Goal: Information Seeking & Learning: Learn about a topic

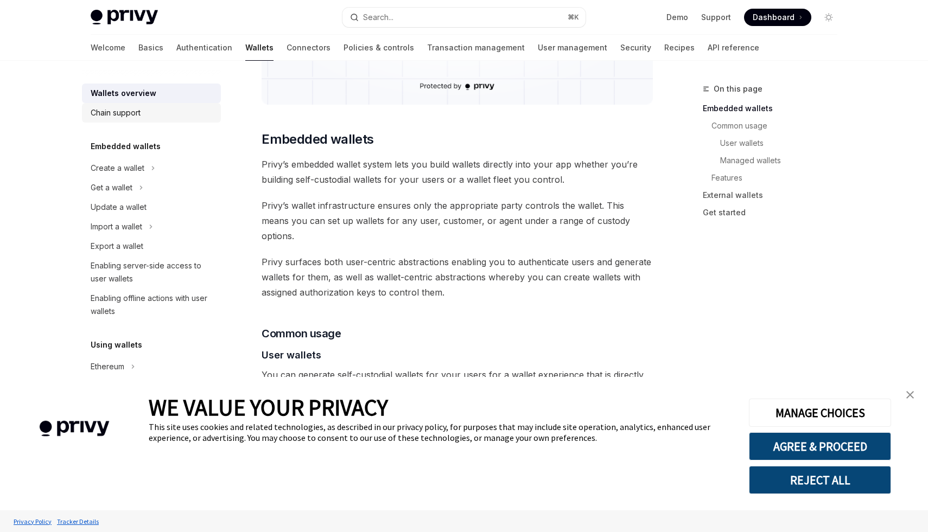
click at [103, 112] on div "Chain support" at bounding box center [116, 112] width 50 height 13
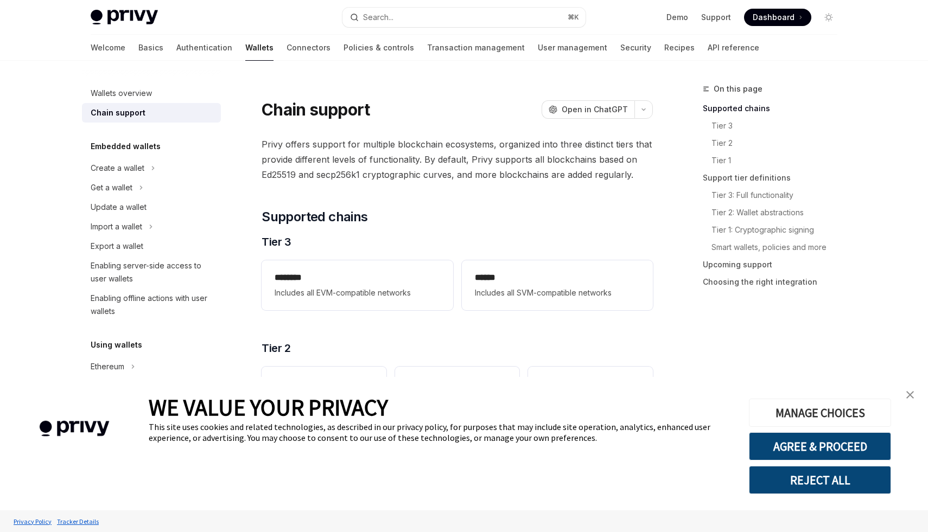
click at [824, 414] on button "MANAGE CHOICES" at bounding box center [820, 413] width 142 height 28
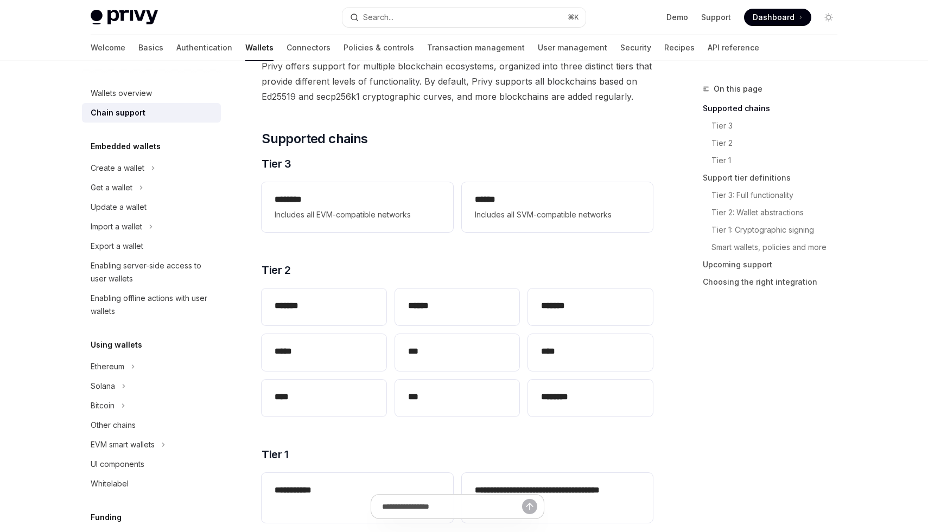
scroll to position [84, 0]
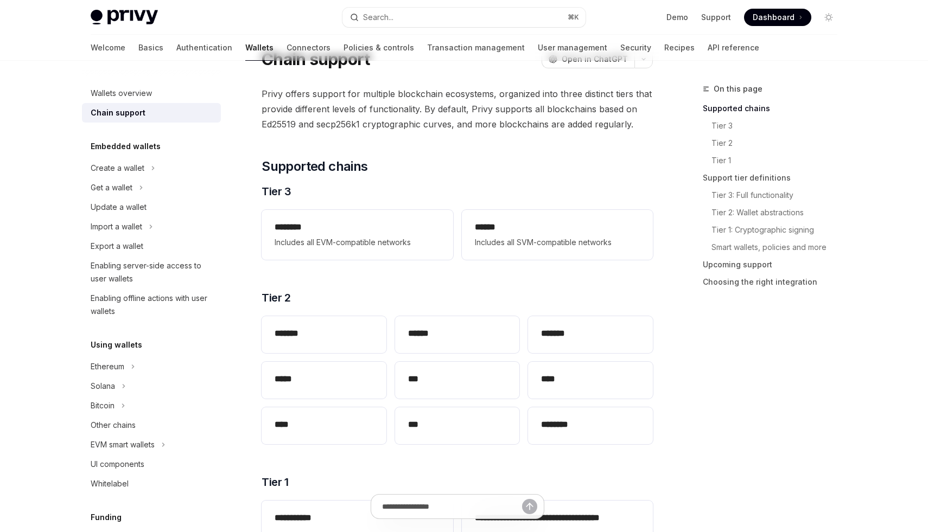
scroll to position [8, 0]
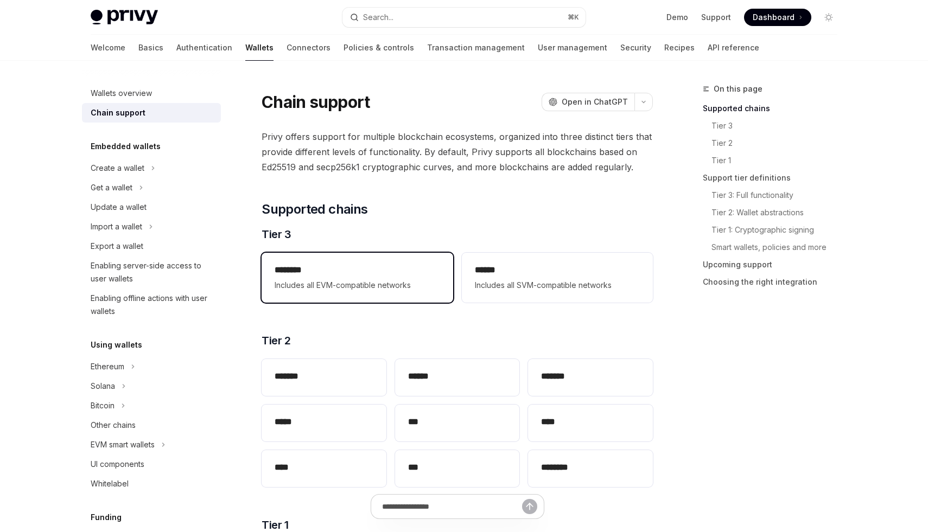
click at [331, 261] on div "******** Includes all EVM-compatible networks" at bounding box center [357, 278] width 191 height 50
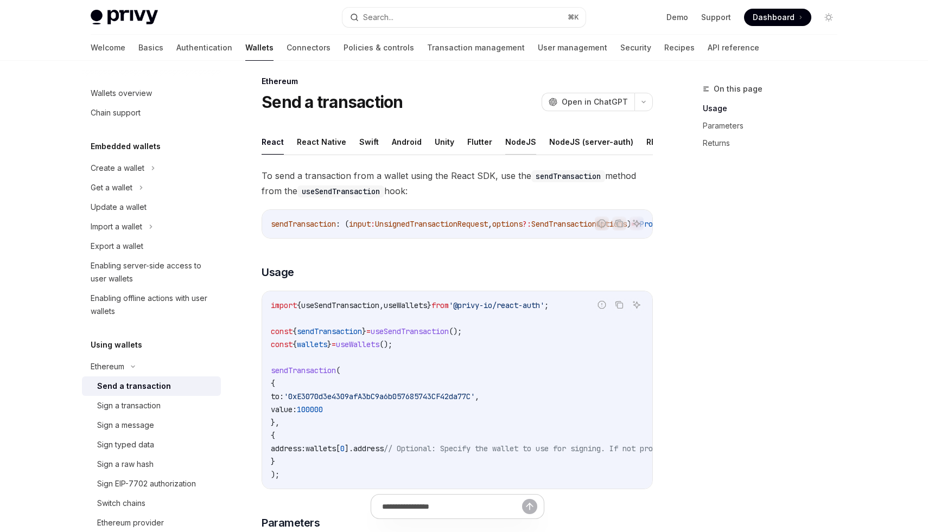
click at [510, 145] on button "NodeJS" at bounding box center [520, 142] width 31 height 26
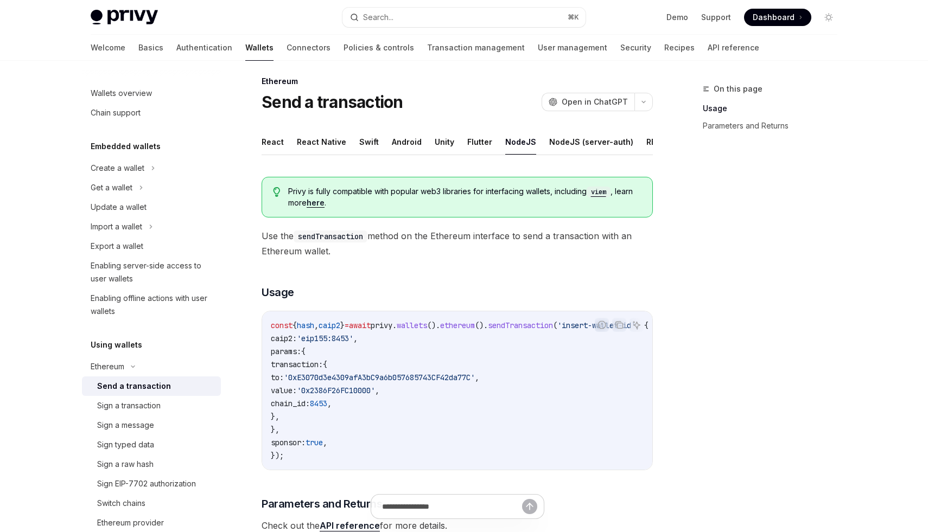
click at [755, 277] on div "On this page Usage Parameters and Returns" at bounding box center [763, 307] width 165 height 450
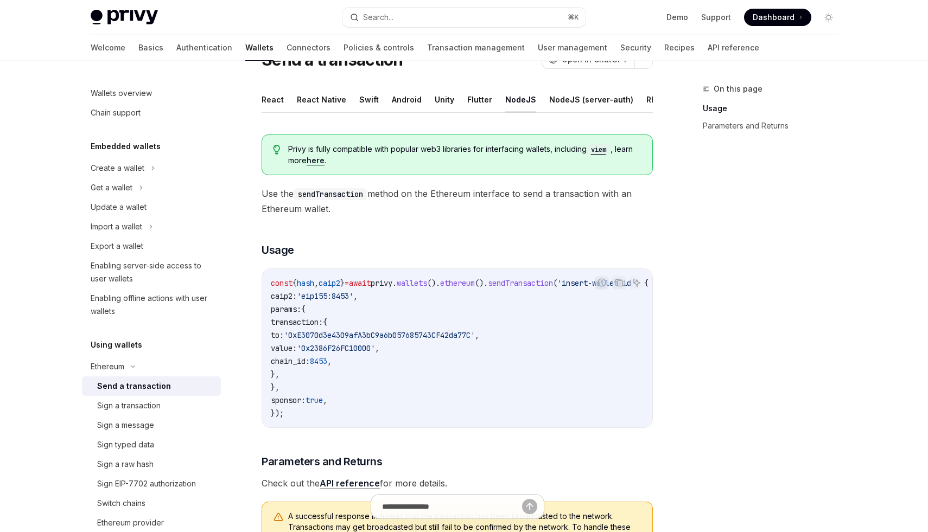
scroll to position [48, 0]
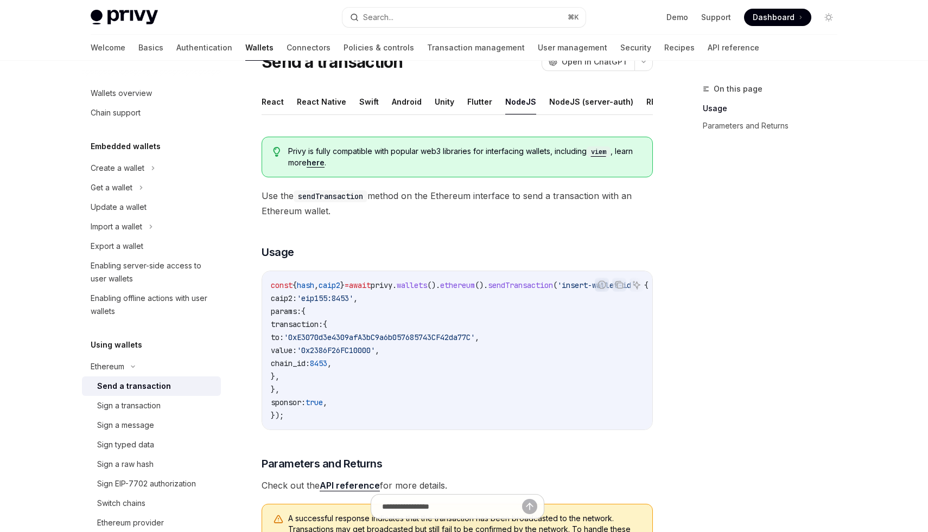
click at [723, 348] on div "On this page Usage Parameters and Returns" at bounding box center [763, 307] width 165 height 450
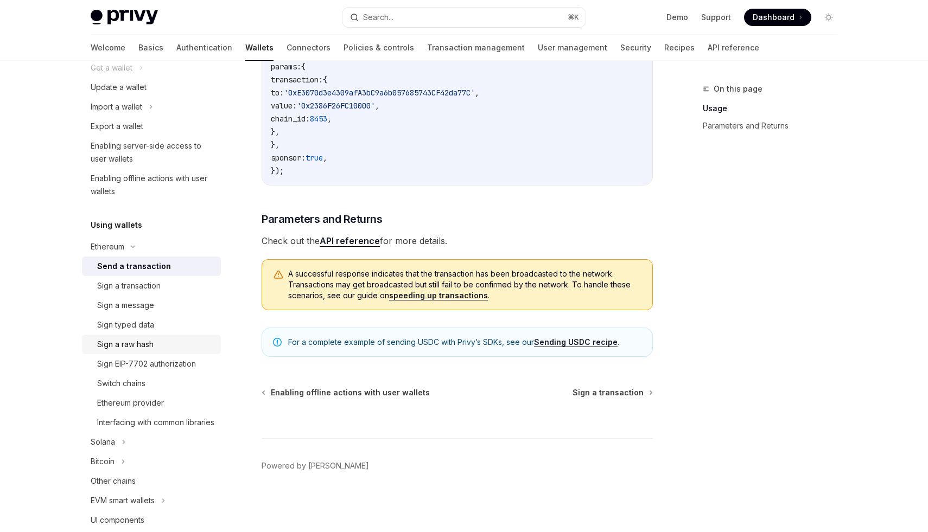
scroll to position [116, 0]
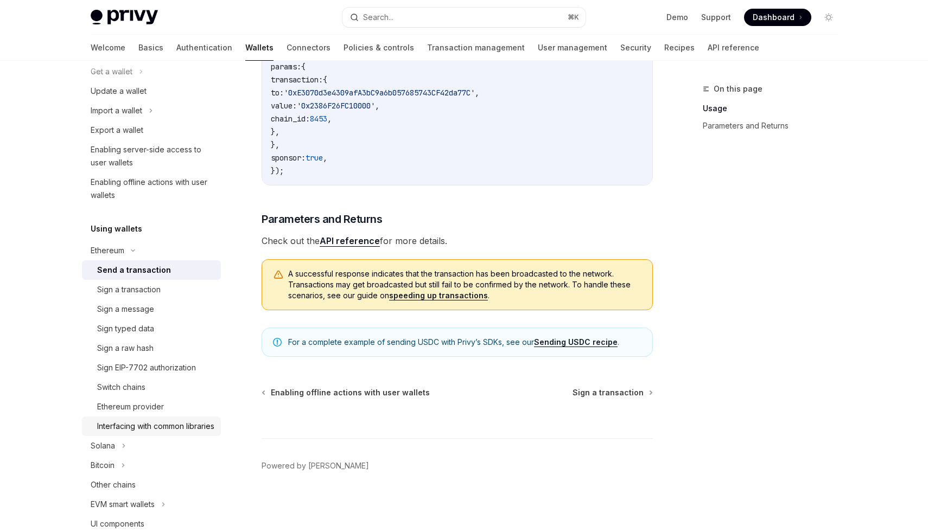
click at [136, 427] on div "Interfacing with common libraries" at bounding box center [155, 426] width 117 height 13
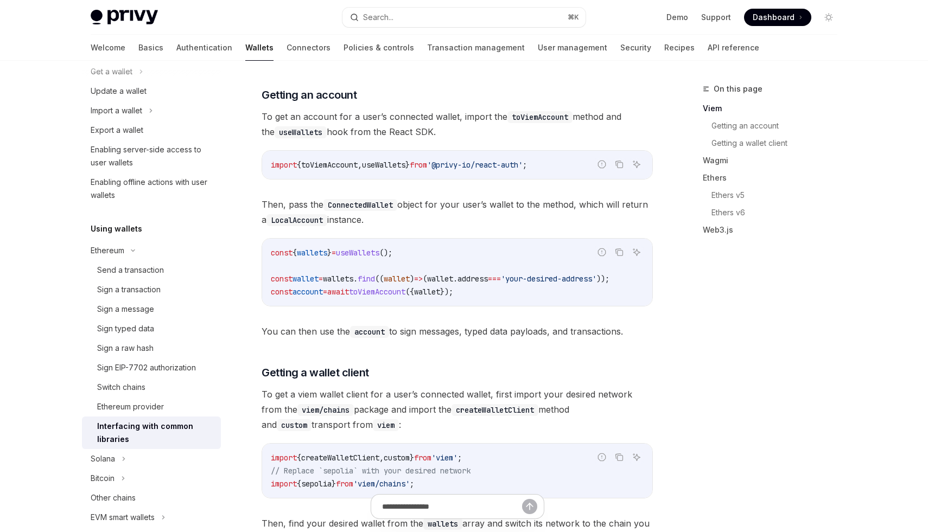
scroll to position [275, 0]
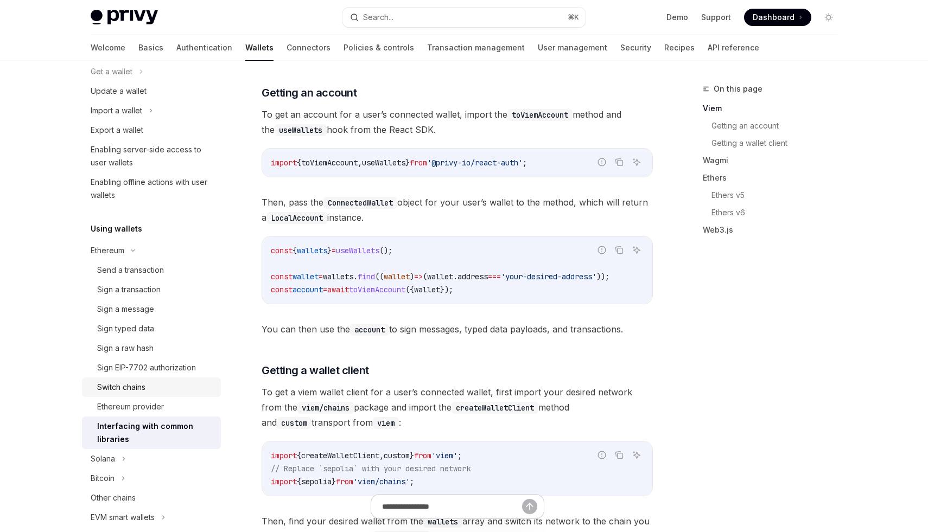
click at [132, 387] on div "Switch chains" at bounding box center [121, 387] width 48 height 13
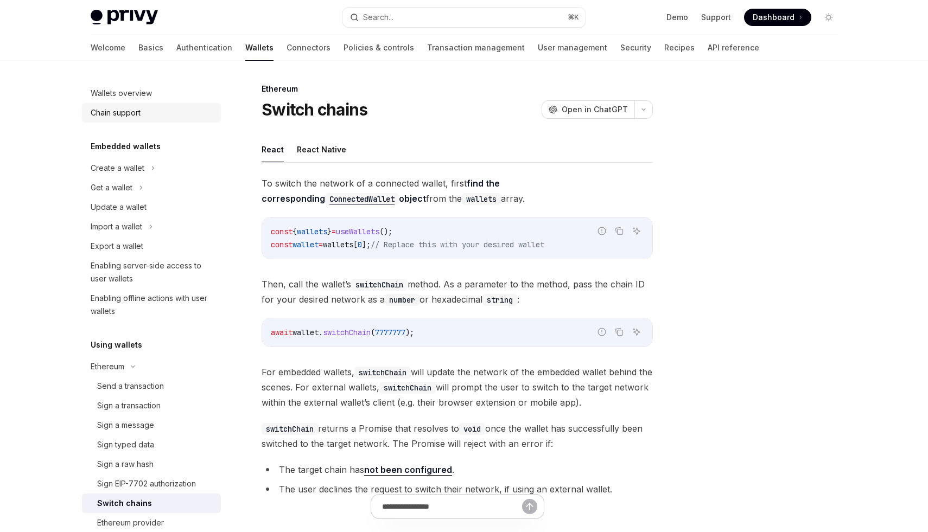
click at [125, 117] on div "Chain support" at bounding box center [116, 112] width 50 height 13
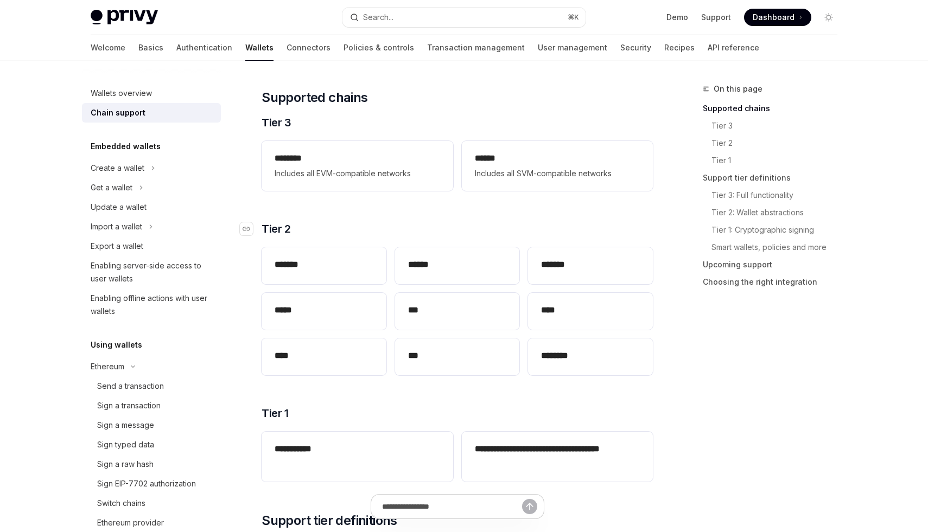
scroll to position [122, 0]
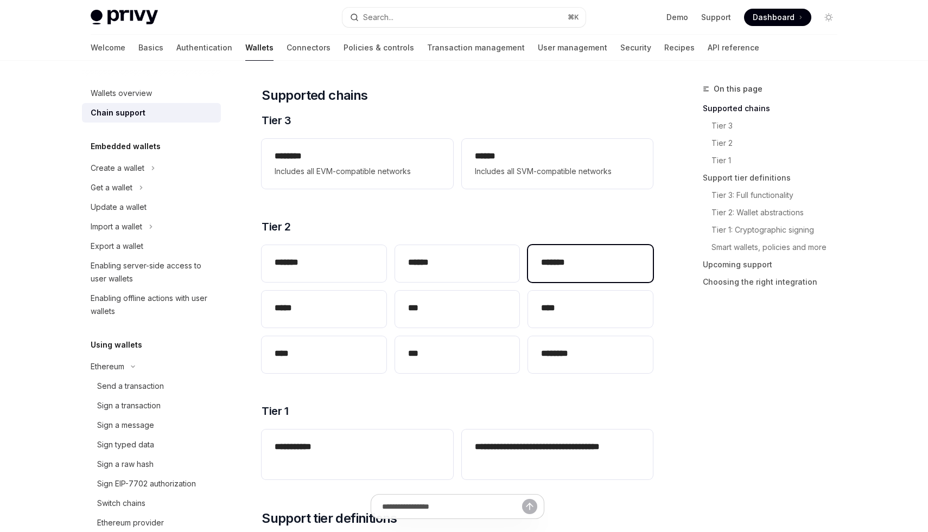
click at [596, 276] on div "*******" at bounding box center [590, 263] width 125 height 37
type textarea "*"
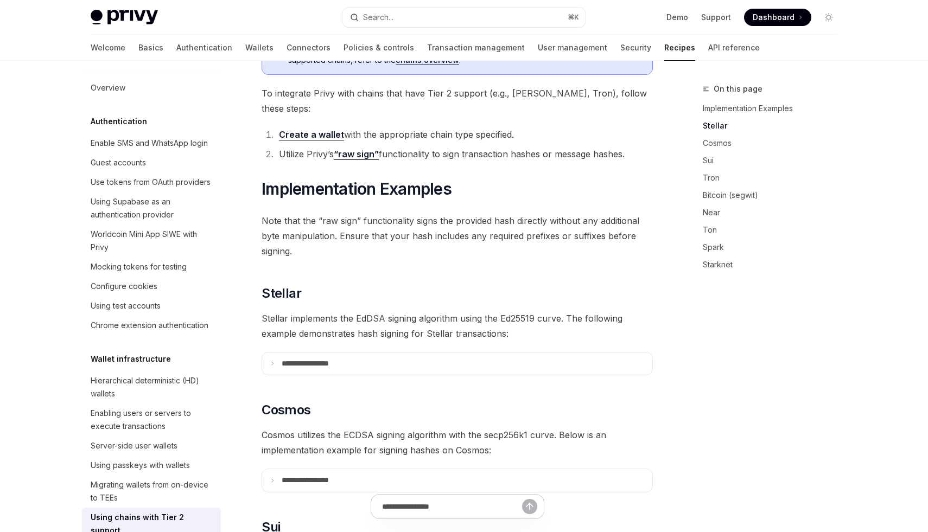
scroll to position [308, 0]
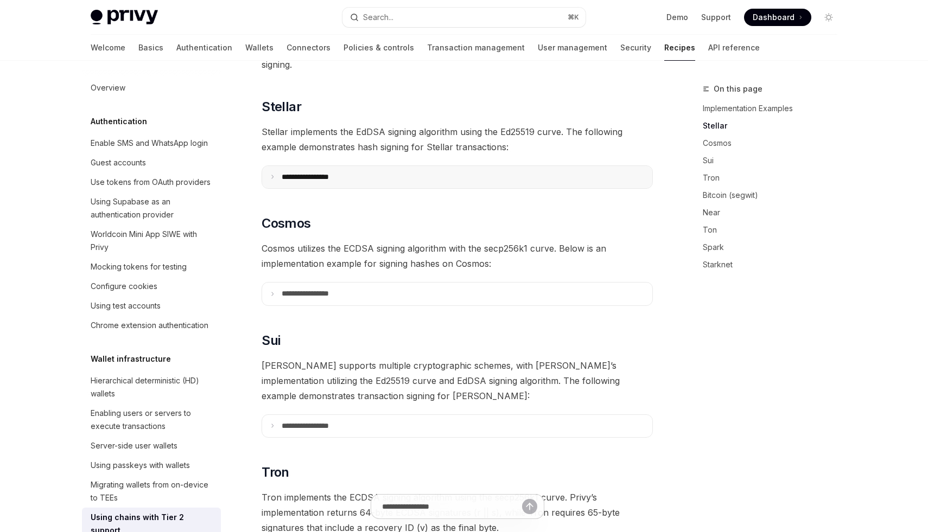
click at [271, 174] on icon at bounding box center [272, 176] width 5 height 5
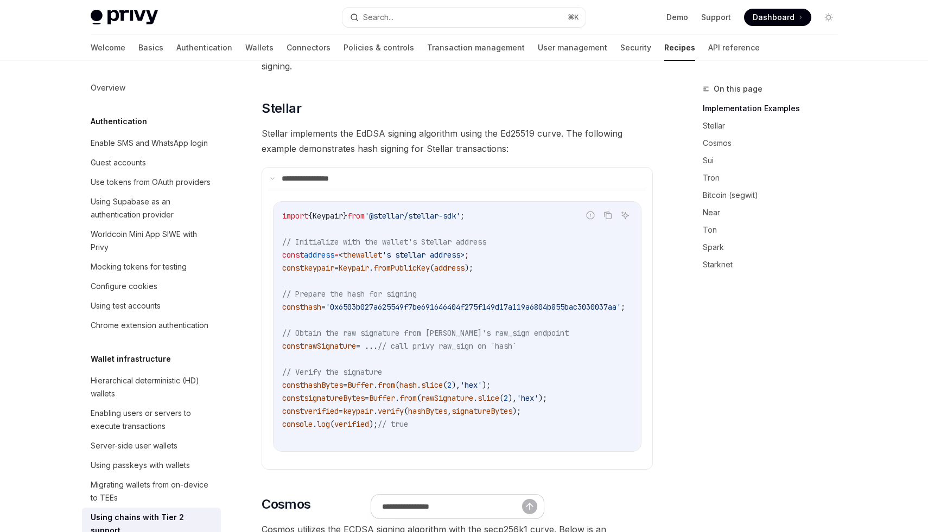
scroll to position [303, 0]
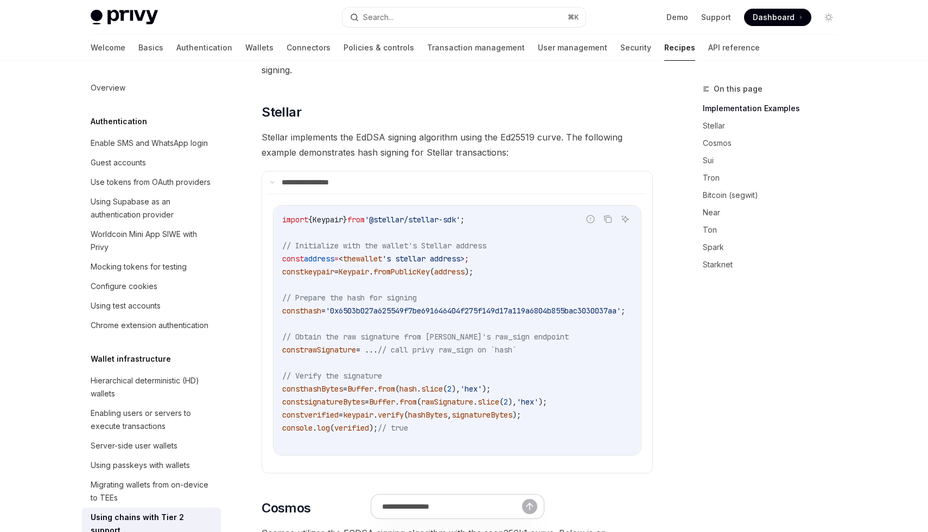
click at [713, 400] on div "On this page Implementation Examples Stellar Cosmos Sui Tron Bitcoin (segwit) N…" at bounding box center [763, 307] width 165 height 450
